Goal: Information Seeking & Learning: Compare options

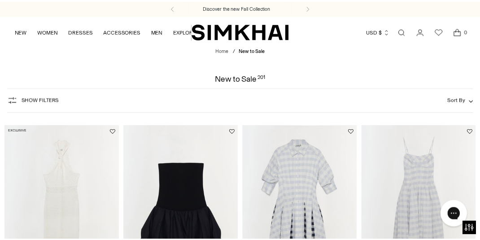
scroll to position [3311, 0]
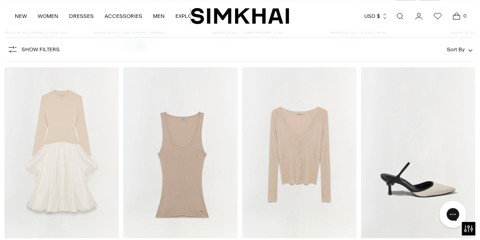
click at [0, 0] on img "Kenlie Taffeta Knit Midi Dress" at bounding box center [0, 0] width 0 height 0
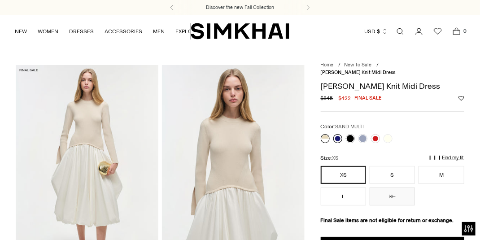
click at [338, 134] on link at bounding box center [337, 138] width 9 height 9
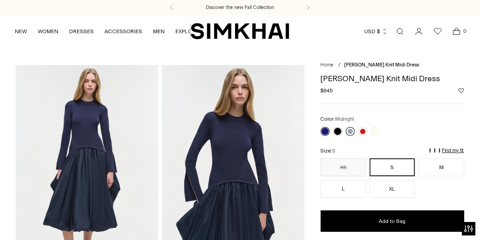
click at [347, 130] on link at bounding box center [350, 131] width 9 height 9
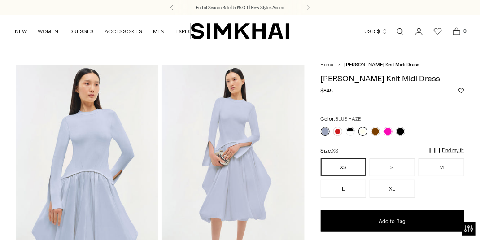
click at [362, 129] on link at bounding box center [363, 131] width 9 height 9
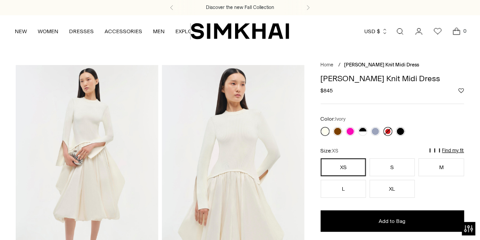
click at [386, 132] on link at bounding box center [388, 131] width 9 height 9
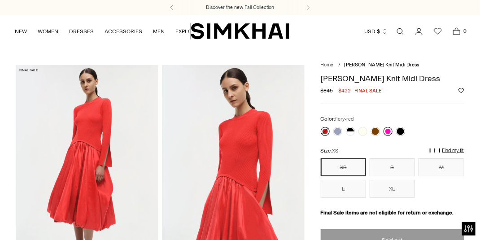
click at [389, 133] on link at bounding box center [388, 131] width 9 height 9
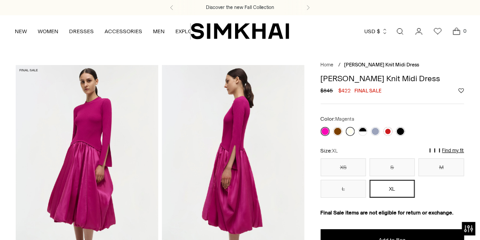
click at [352, 132] on link at bounding box center [350, 131] width 9 height 9
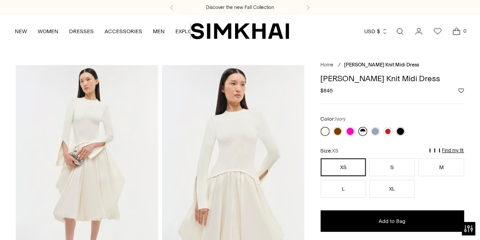
click at [363, 129] on link at bounding box center [363, 131] width 9 height 9
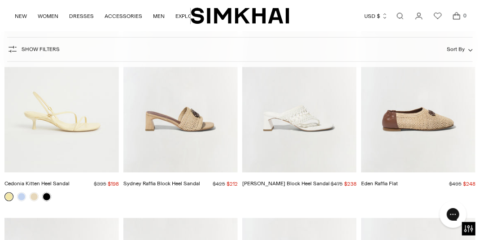
scroll to position [1631, 0]
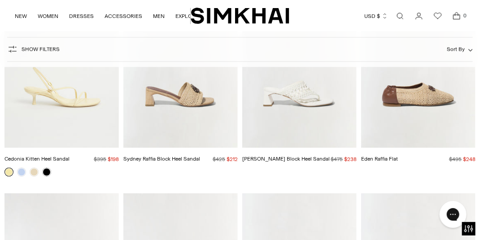
click at [402, 14] on link "Open search modal" at bounding box center [400, 16] width 18 height 18
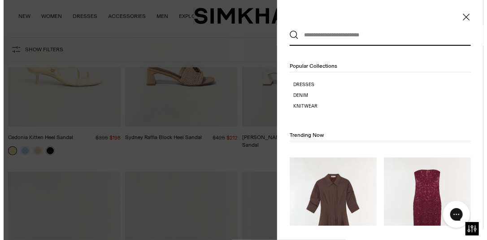
scroll to position [0, 0]
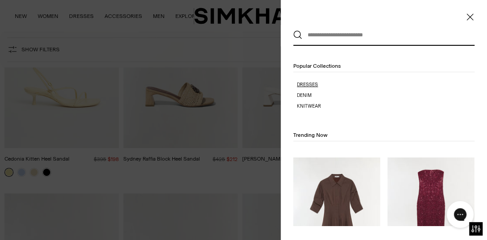
click at [302, 85] on p "Dresses" at bounding box center [386, 84] width 178 height 7
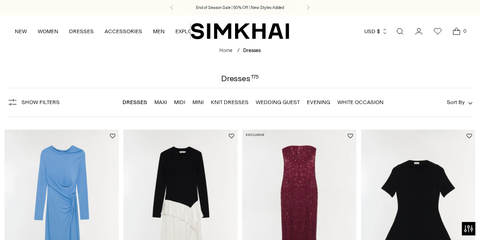
click at [468, 101] on button "Sort By" at bounding box center [460, 102] width 26 height 10
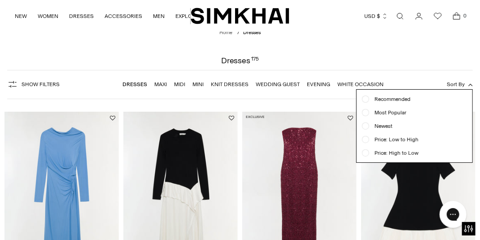
scroll to position [81, 0]
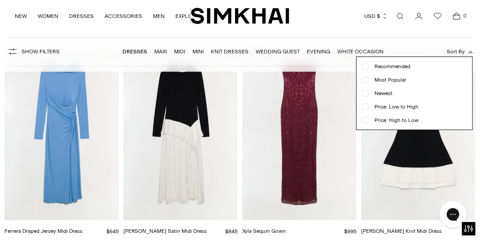
click at [471, 53] on icon "button" at bounding box center [470, 52] width 4 height 4
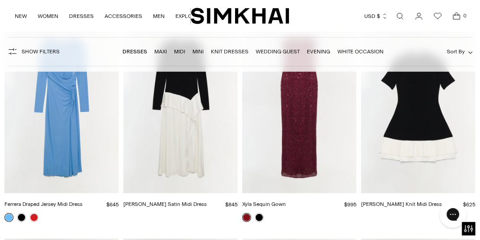
scroll to position [914, 0]
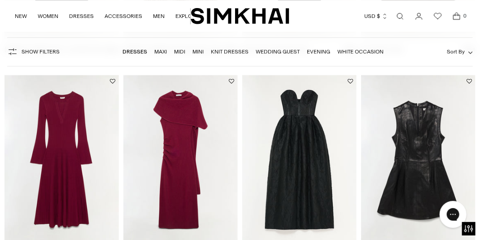
click at [401, 17] on link "Open search modal" at bounding box center [400, 16] width 18 height 18
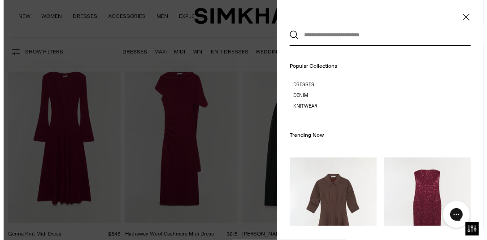
scroll to position [0, 0]
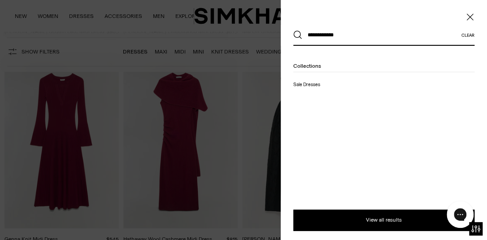
type input "**********"
click at [293, 31] on button "Search" at bounding box center [297, 35] width 9 height 9
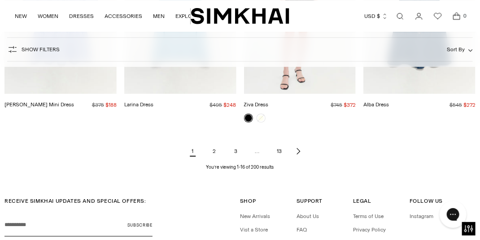
scroll to position [903, 0]
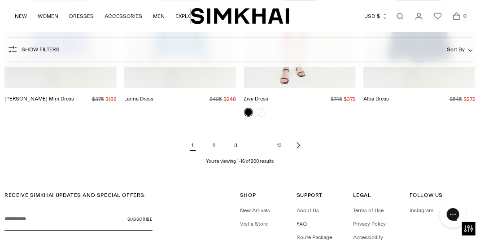
click at [213, 136] on link "2" at bounding box center [215, 145] width 18 height 18
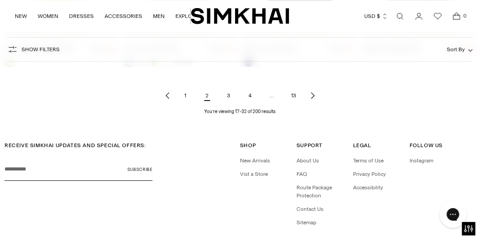
click at [227, 94] on link "3" at bounding box center [229, 96] width 18 height 18
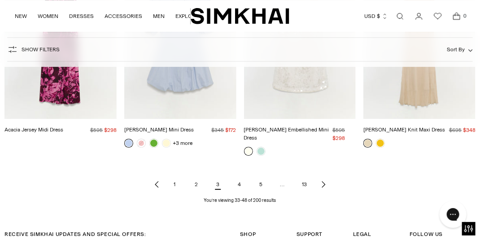
scroll to position [878, 0]
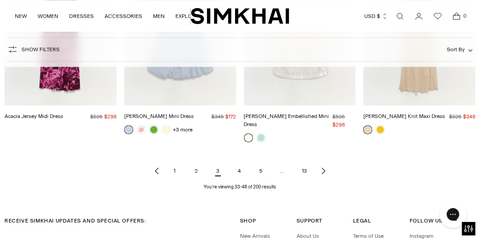
click at [237, 162] on link "4" at bounding box center [240, 171] width 18 height 18
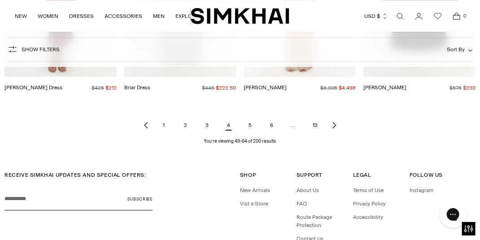
click at [249, 125] on link "5" at bounding box center [250, 125] width 18 height 18
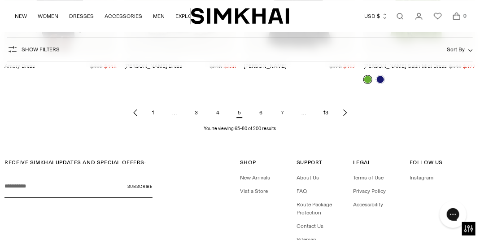
scroll to position [946, 0]
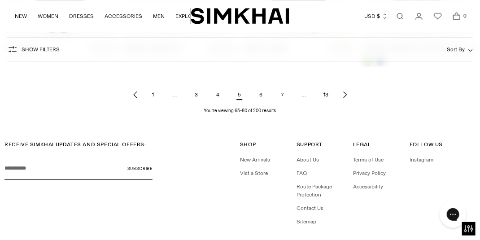
click at [262, 94] on link "6" at bounding box center [261, 95] width 18 height 18
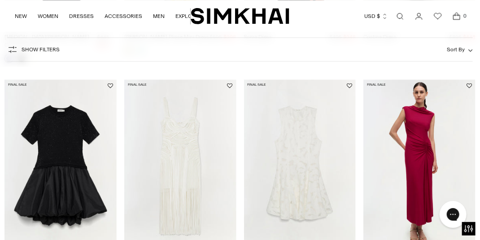
scroll to position [847, 0]
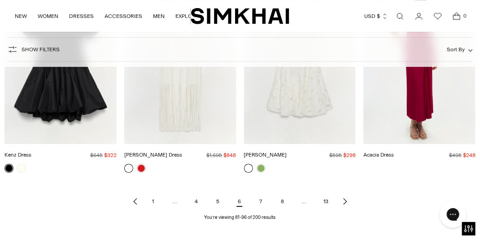
click at [262, 197] on link "7" at bounding box center [261, 201] width 18 height 18
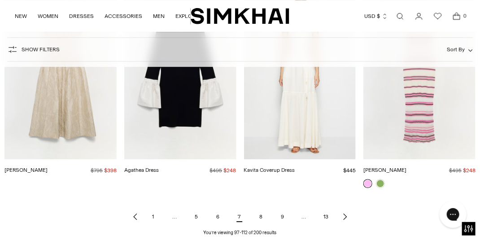
scroll to position [842, 0]
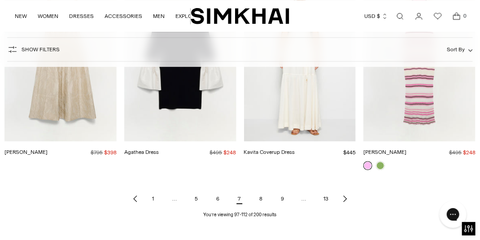
click at [258, 200] on link "8" at bounding box center [261, 199] width 18 height 18
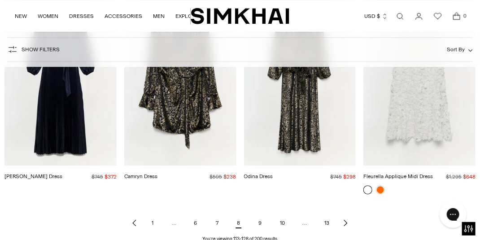
scroll to position [892, 0]
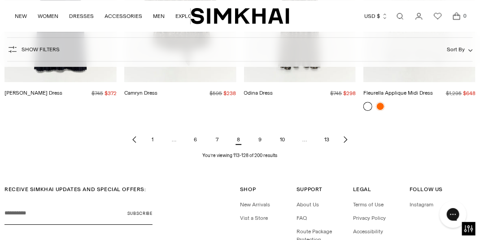
click at [260, 138] on link "9" at bounding box center [260, 140] width 18 height 18
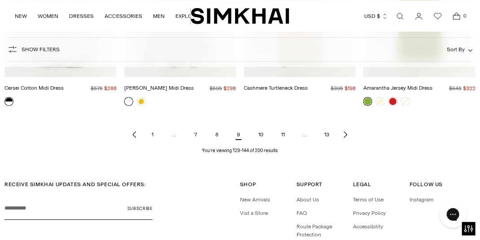
scroll to position [909, 0]
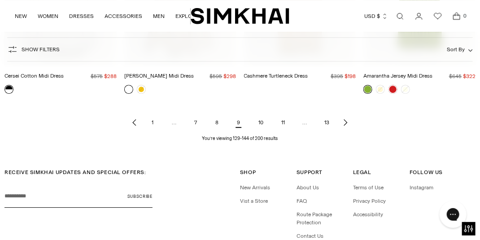
click at [262, 124] on link "10" at bounding box center [260, 123] width 19 height 18
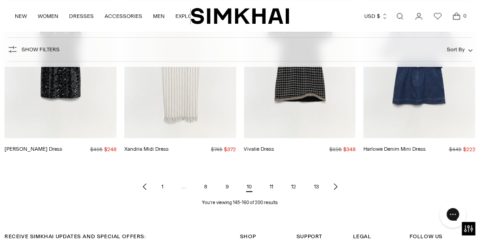
scroll to position [883, 0]
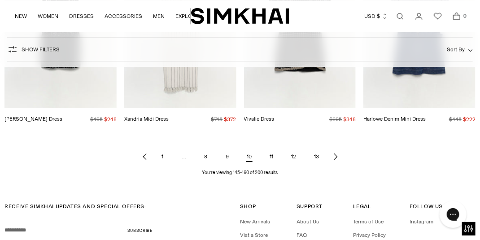
click at [271, 148] on link "11" at bounding box center [272, 157] width 18 height 18
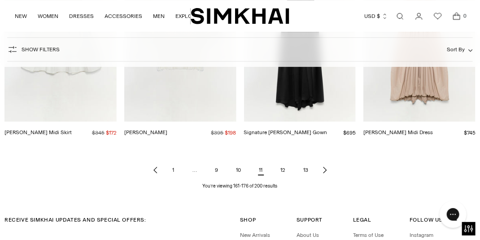
scroll to position [867, 0]
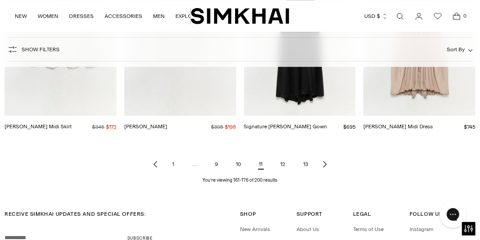
click at [284, 162] on link "12" at bounding box center [283, 164] width 19 height 18
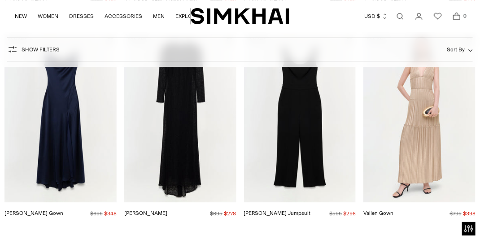
scroll to position [934, 0]
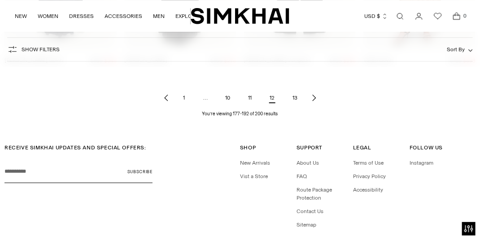
click at [294, 98] on link "13" at bounding box center [295, 98] width 19 height 18
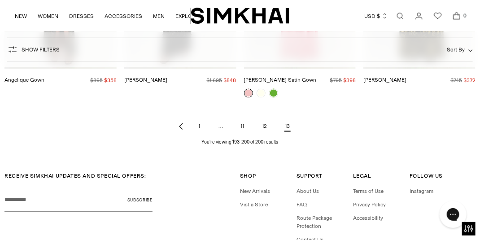
click at [241, 126] on link "11" at bounding box center [242, 127] width 18 height 18
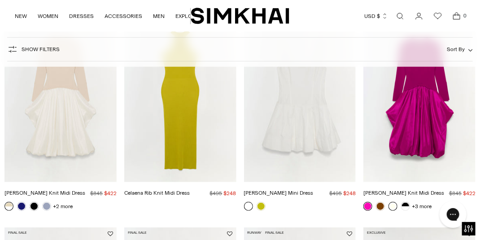
click at [391, 206] on link at bounding box center [393, 206] width 9 height 9
click at [61, 206] on link "+2 more" at bounding box center [63, 206] width 20 height 13
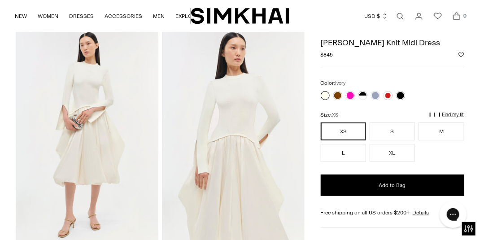
scroll to position [54, 0]
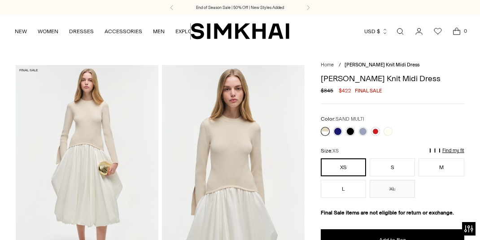
click at [386, 130] on link at bounding box center [388, 131] width 9 height 9
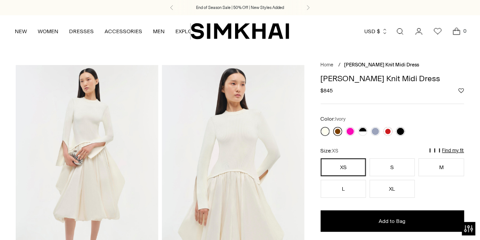
click at [336, 130] on link at bounding box center [337, 131] width 9 height 9
